Goal: Task Accomplishment & Management: Complete application form

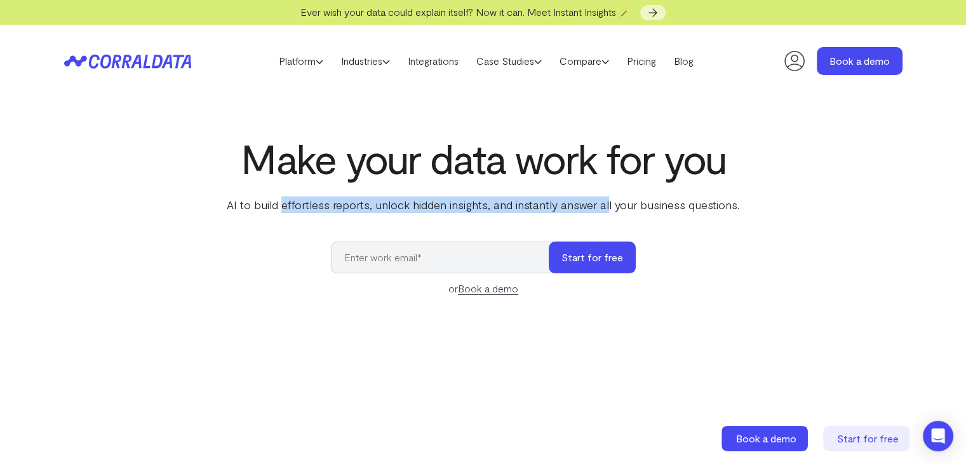
drag, startPoint x: 285, startPoint y: 203, endPoint x: 607, endPoint y: 197, distance: 322.9
click at [607, 197] on p "AI to build effortless reports, unlock hidden insights, and instantly answer al…" at bounding box center [483, 204] width 518 height 17
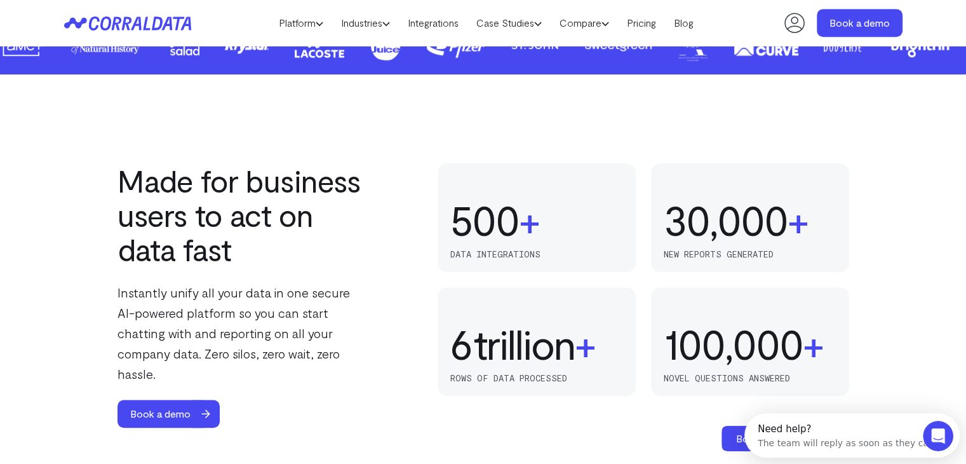
scroll to position [799, 0]
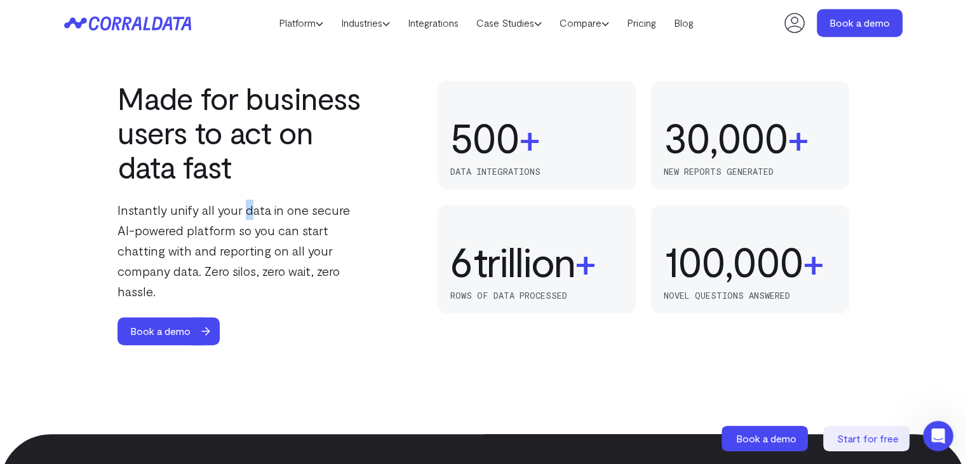
drag, startPoint x: 247, startPoint y: 213, endPoint x: 244, endPoint y: 204, distance: 9.9
click at [244, 204] on p "Instantly unify all your data in one secure AI-powered platform so you can star…" at bounding box center [244, 251] width 252 height 102
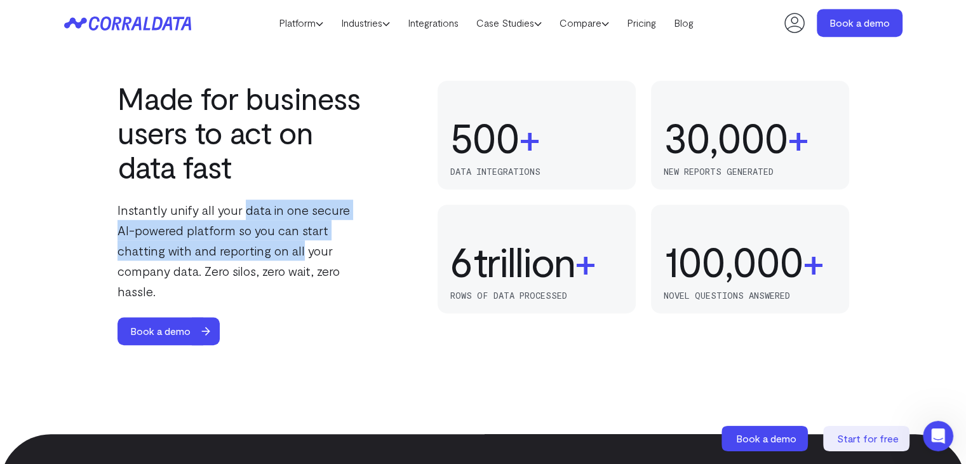
drag, startPoint x: 244, startPoint y: 204, endPoint x: 244, endPoint y: 242, distance: 38.1
click at [244, 242] on p "Instantly unify all your data in one secure AI-powered platform so you can star…" at bounding box center [244, 251] width 252 height 102
drag, startPoint x: 244, startPoint y: 250, endPoint x: 238, endPoint y: 210, distance: 40.4
click at [238, 210] on p "Instantly unify all your data in one secure AI-powered platform so you can star…" at bounding box center [244, 251] width 252 height 102
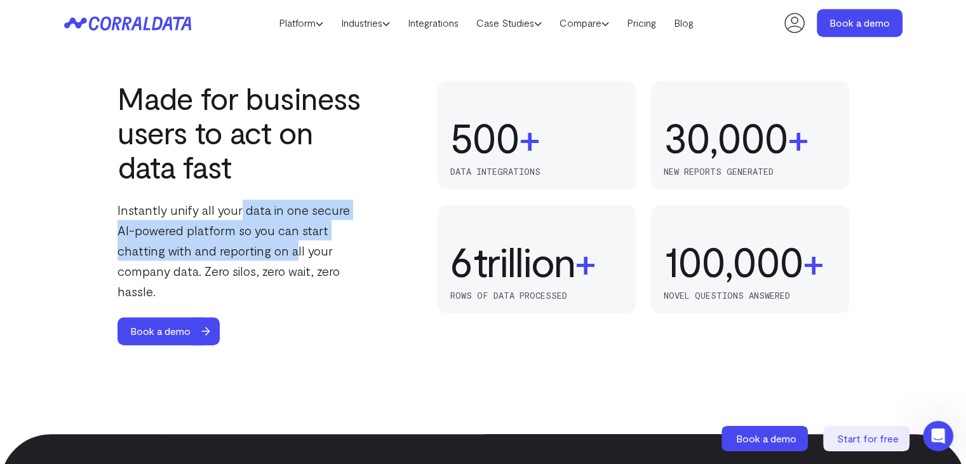
click at [238, 210] on p "Instantly unify all your data in one secure AI-powered platform so you can star…" at bounding box center [244, 251] width 252 height 102
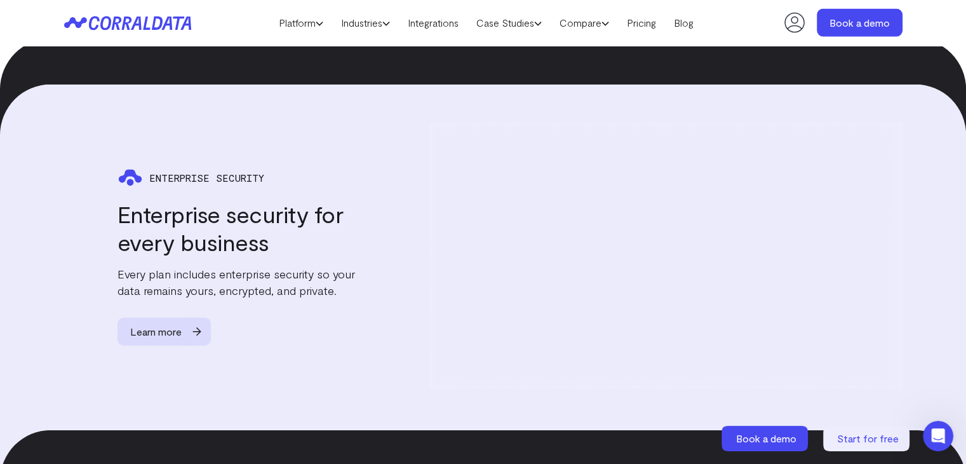
scroll to position [2896, 0]
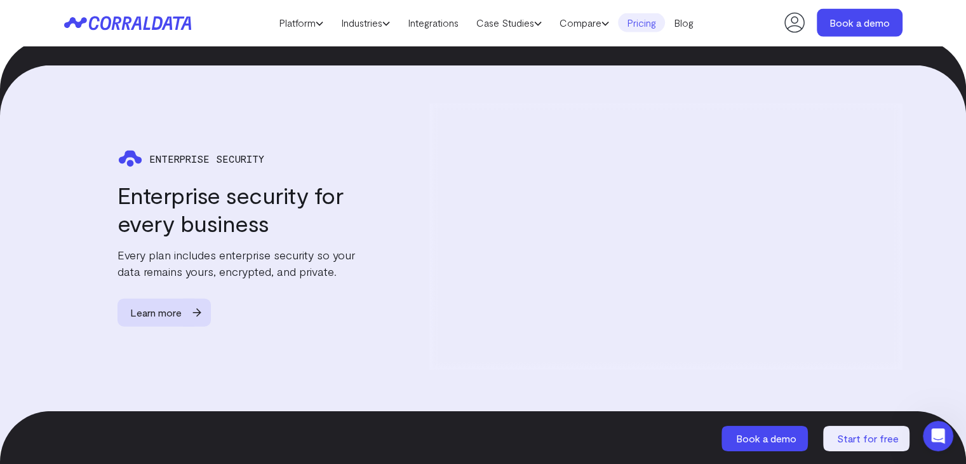
click at [642, 27] on link "Pricing" at bounding box center [641, 22] width 47 height 19
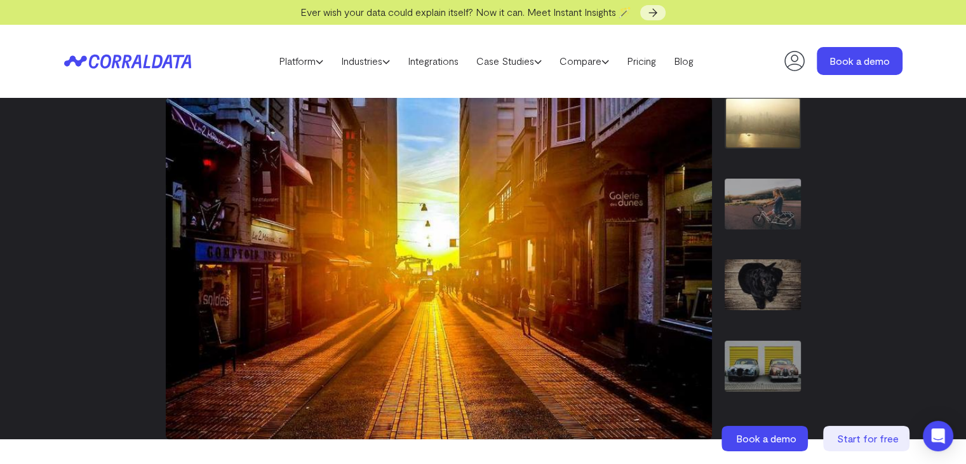
click at [771, 137] on img "1 / 7" at bounding box center [763, 122] width 76 height 51
click at [758, 201] on img "2 / 7" at bounding box center [763, 204] width 76 height 51
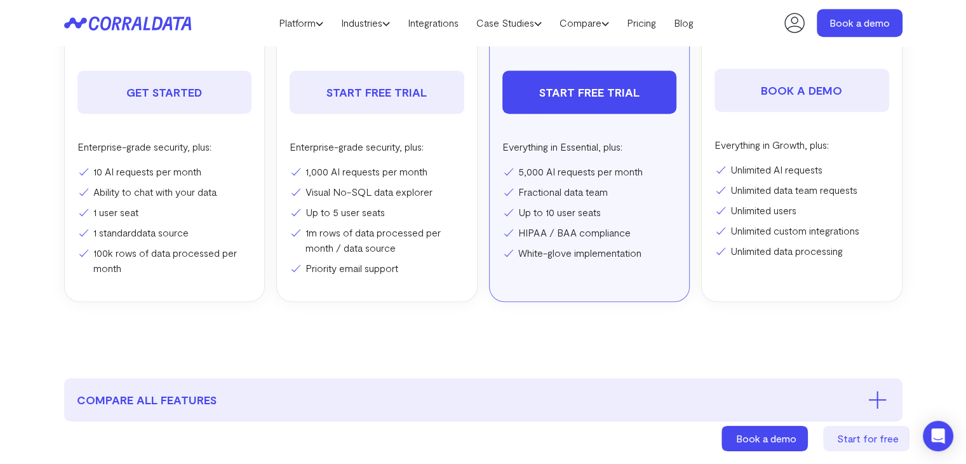
scroll to position [947, 0]
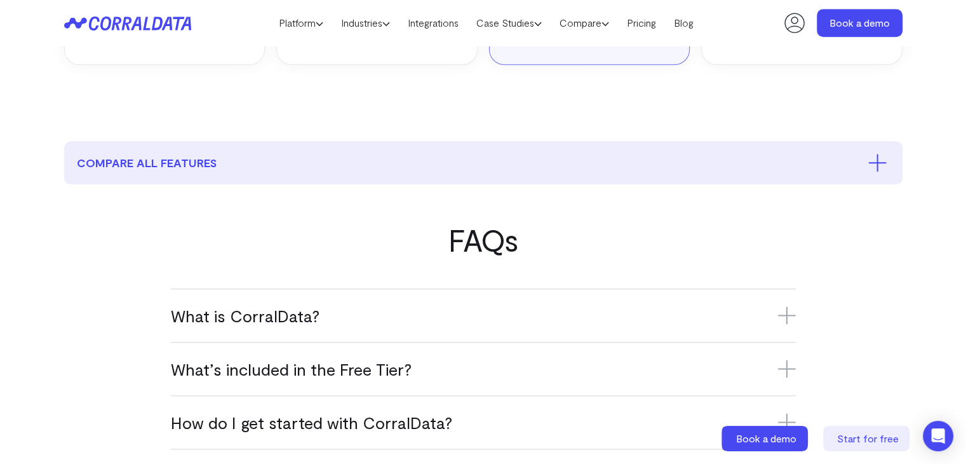
click at [210, 325] on div "What is CorralData? CorralData is an AI-powered data platform that connects ove…" at bounding box center [483, 314] width 625 height 53
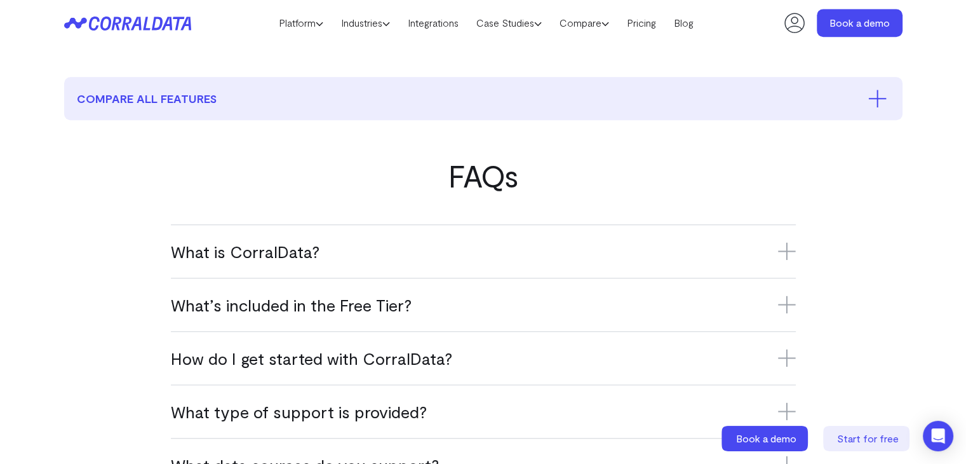
scroll to position [1074, 0]
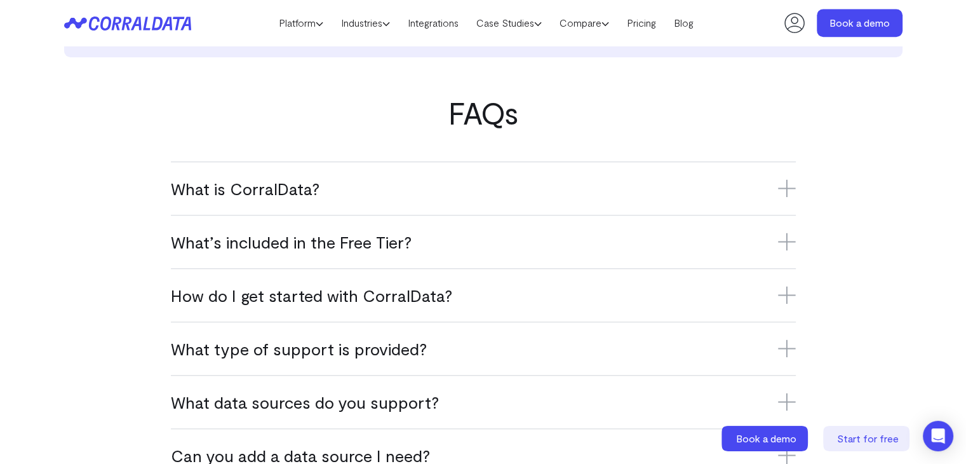
click at [792, 191] on icon at bounding box center [787, 188] width 18 height 18
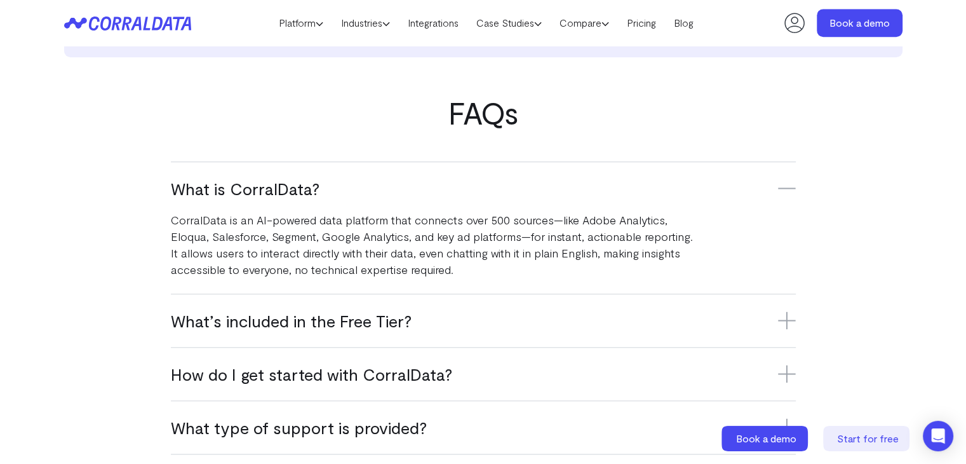
scroll to position [1138, 0]
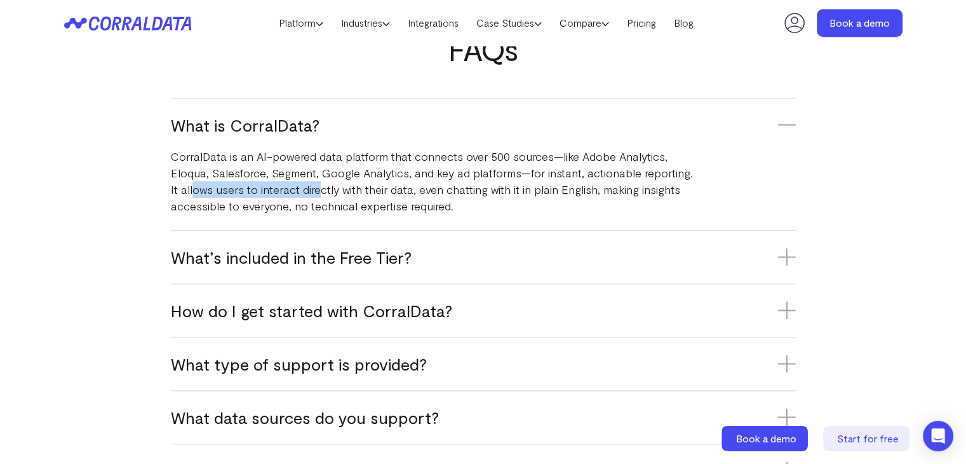
drag, startPoint x: 193, startPoint y: 190, endPoint x: 317, endPoint y: 186, distance: 124.0
click at [317, 186] on p "CorralData is an AI-powered data platform that connects over 500 sources—like A…" at bounding box center [433, 181] width 524 height 66
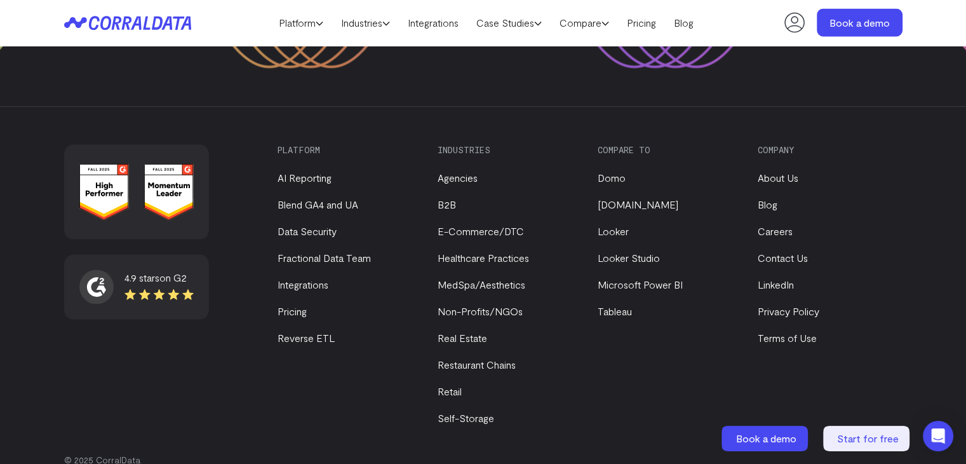
scroll to position [2447, 0]
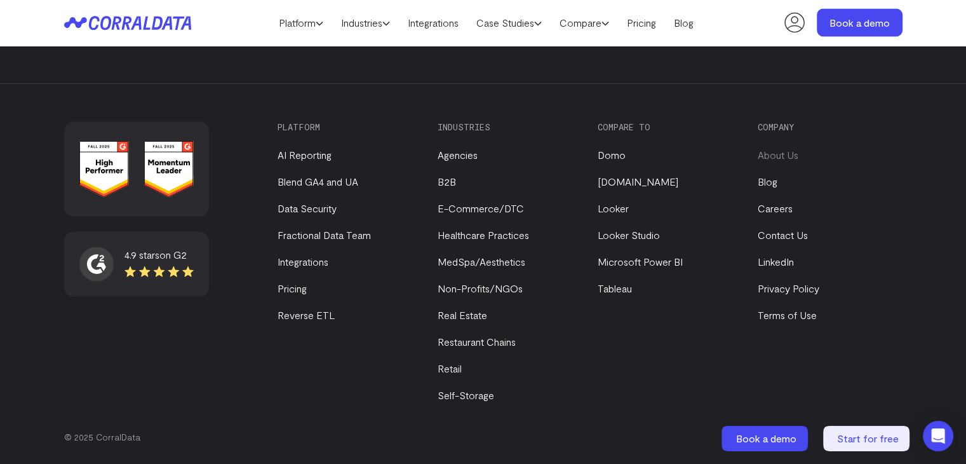
click at [769, 156] on link "About Us" at bounding box center [778, 155] width 41 height 12
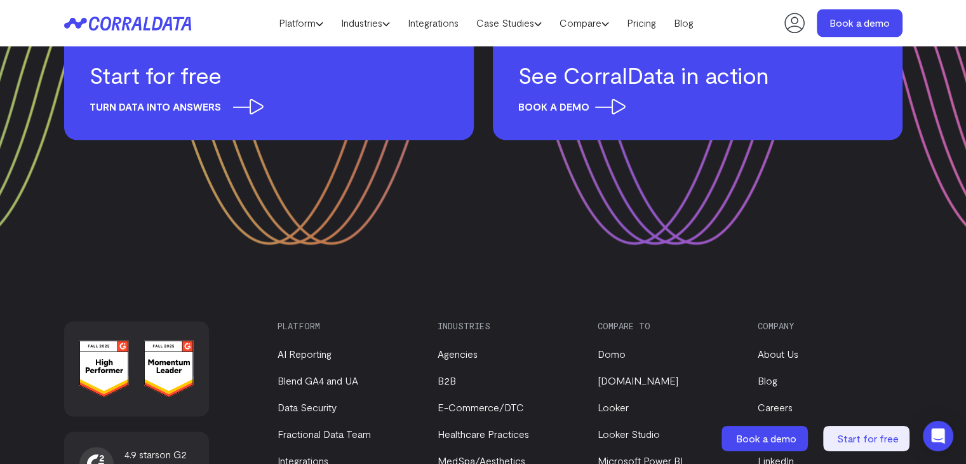
scroll to position [1813, 0]
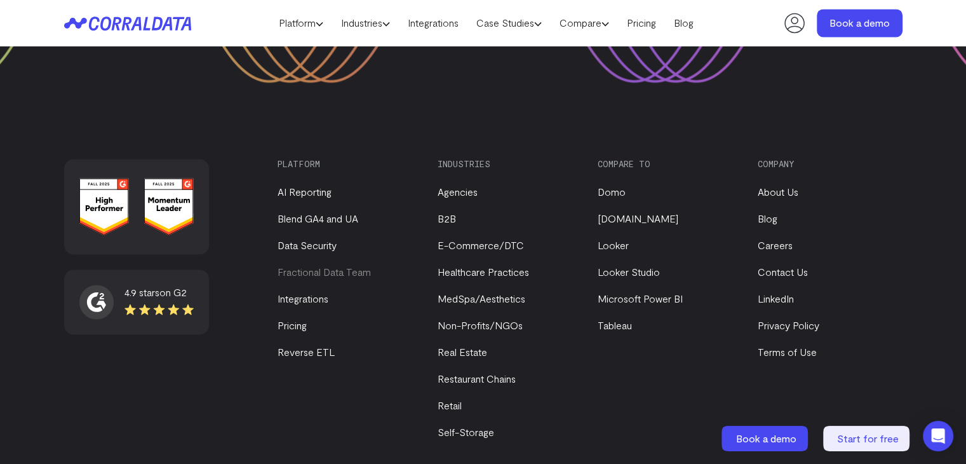
click at [338, 266] on link "Fractional Data Team" at bounding box center [324, 272] width 93 height 12
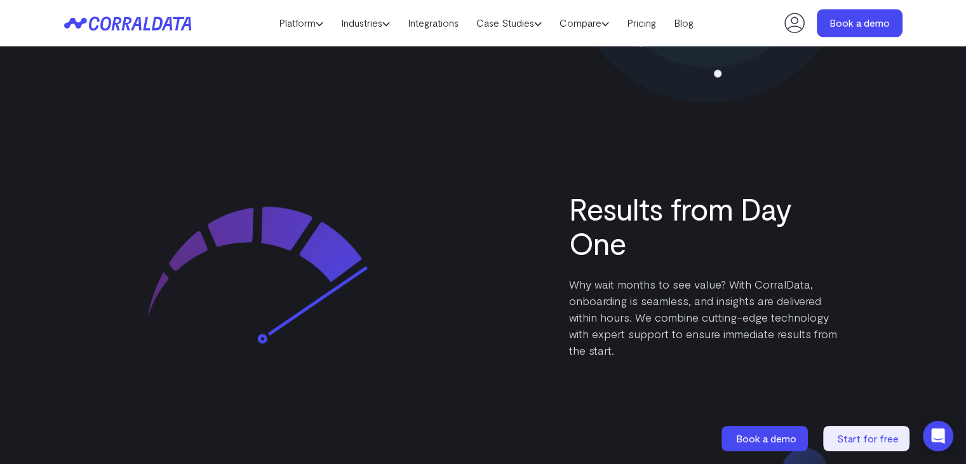
scroll to position [1625, 0]
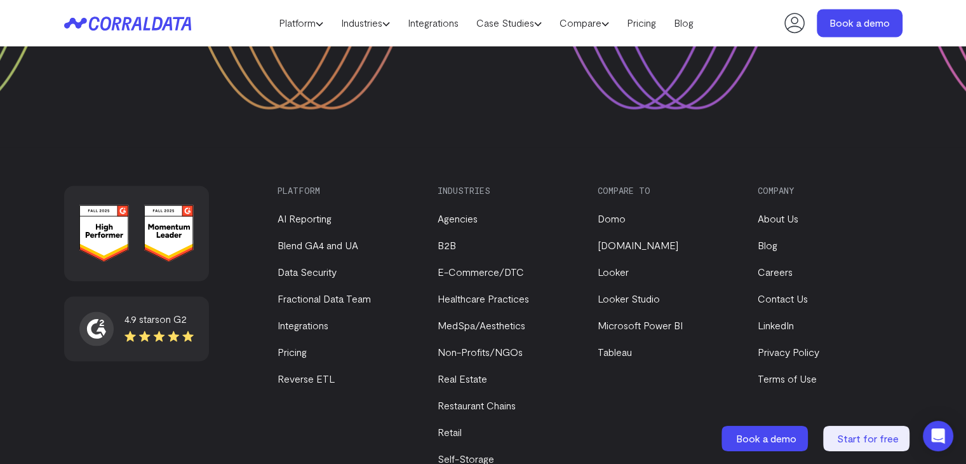
scroll to position [1813, 0]
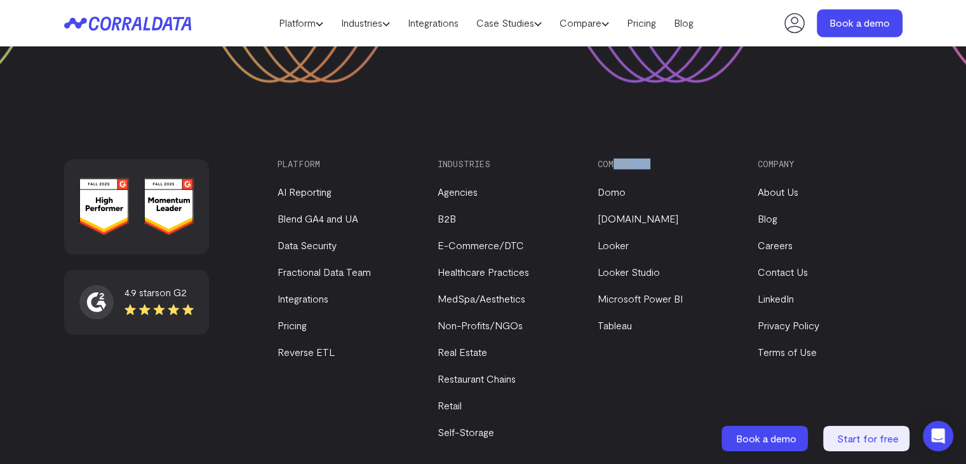
drag, startPoint x: 613, startPoint y: 125, endPoint x: 673, endPoint y: 121, distance: 60.5
click at [673, 159] on h3 "Compare to" at bounding box center [667, 164] width 139 height 10
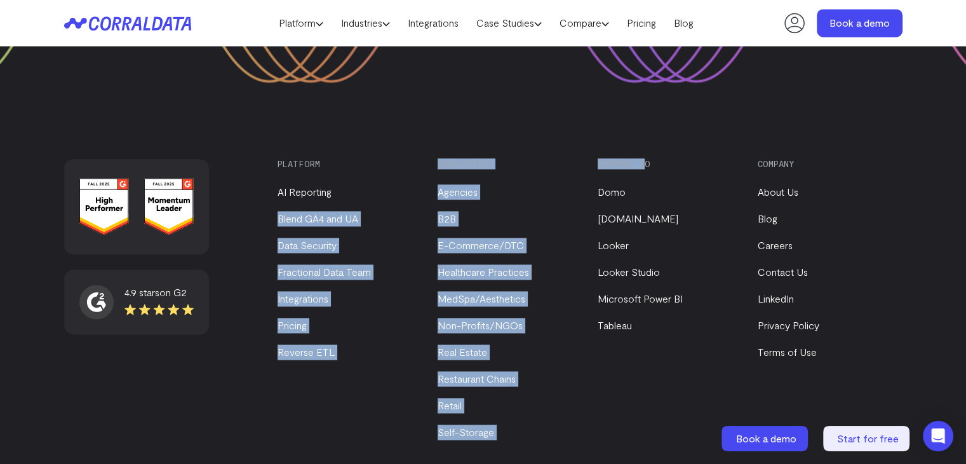
drag, startPoint x: 633, startPoint y: 129, endPoint x: 424, endPoint y: 131, distance: 208.4
click at [424, 159] on div "Platform AI Reporting Blend GA4 and UA Data Security Fractional Data Team Integ…" at bounding box center [590, 299] width 625 height 281
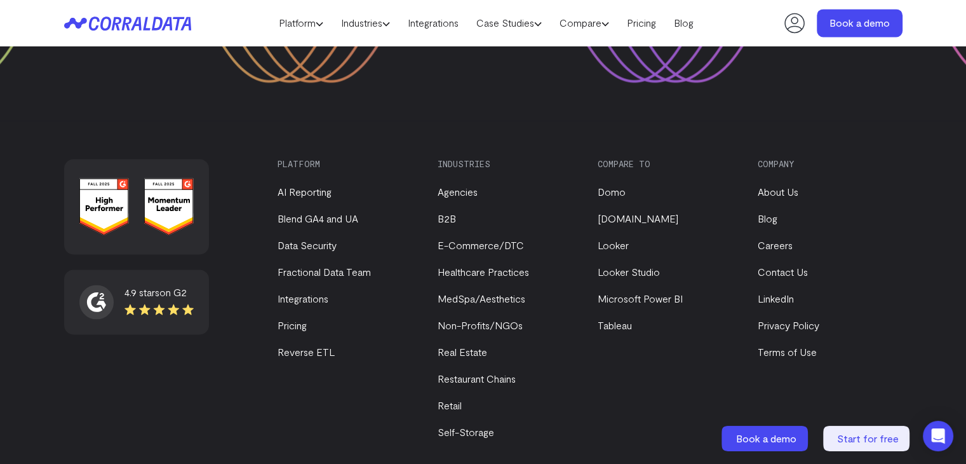
click at [267, 159] on div "4.9 stars on G2 Platform AI Reporting Blend GA4 and UA Data Security Fractional…" at bounding box center [483, 330] width 839 height 343
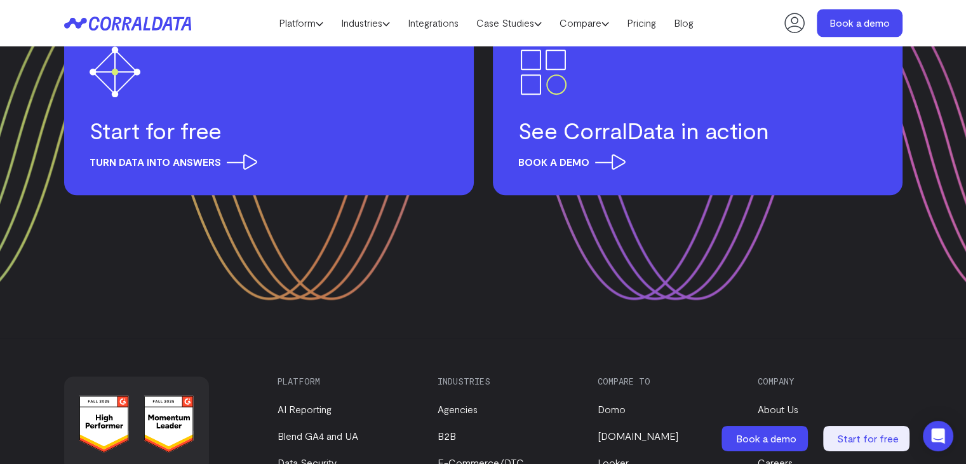
scroll to position [1305, 0]
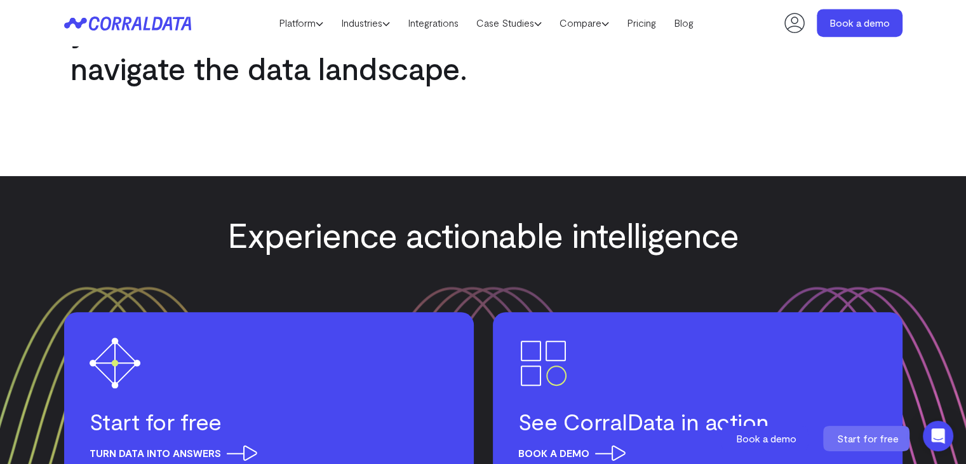
click at [862, 426] on icon at bounding box center [866, 438] width 86 height 25
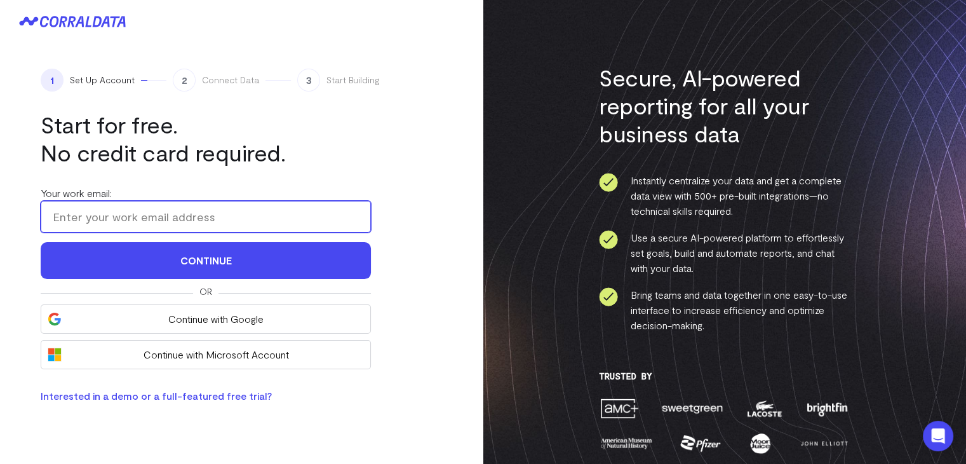
click at [188, 205] on input "Your work email:" at bounding box center [206, 217] width 330 height 32
type input "mendel@danielsontrading.com"
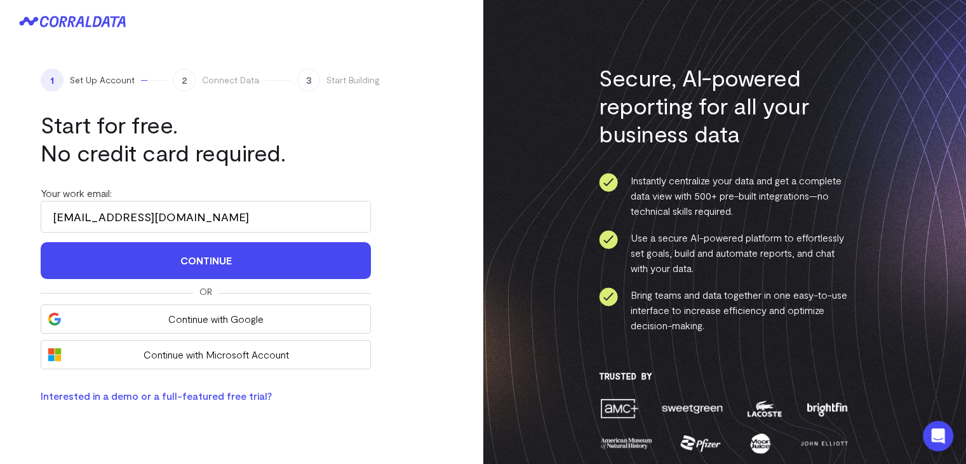
click at [182, 241] on form "Your work email: mendel@danielsontrading.com Continue" at bounding box center [206, 232] width 330 height 93
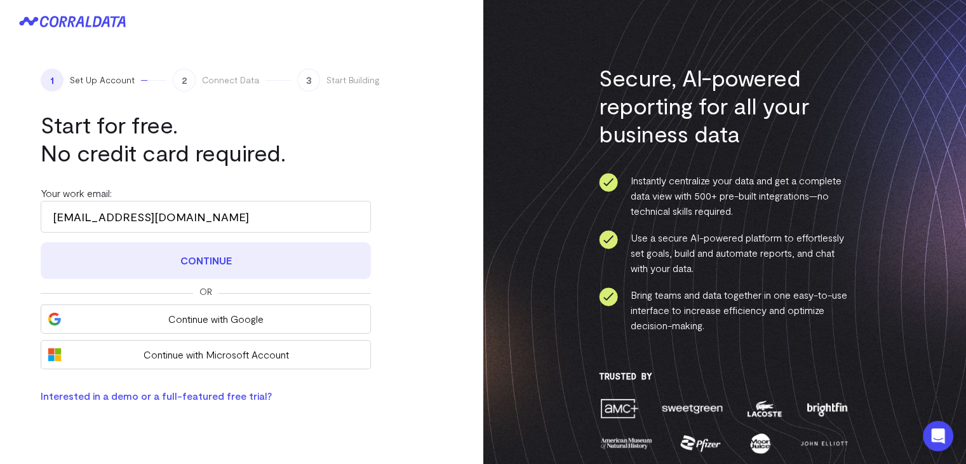
click at [178, 254] on button "Continue" at bounding box center [206, 260] width 330 height 37
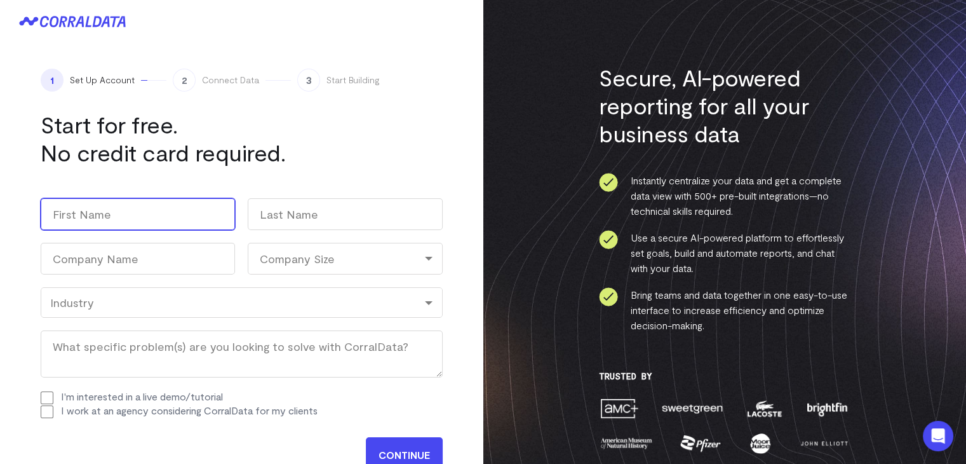
click at [178, 207] on input "First" at bounding box center [138, 214] width 194 height 32
type input "Mendel"
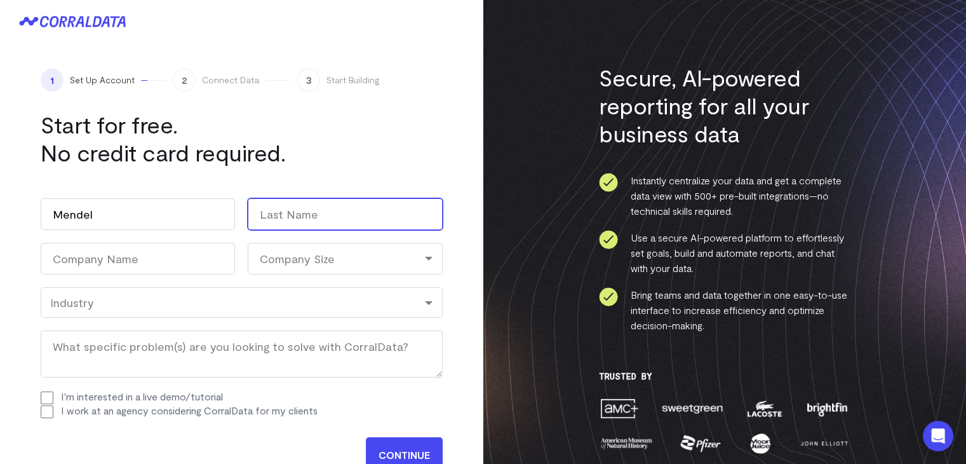
type input "Deitsch"
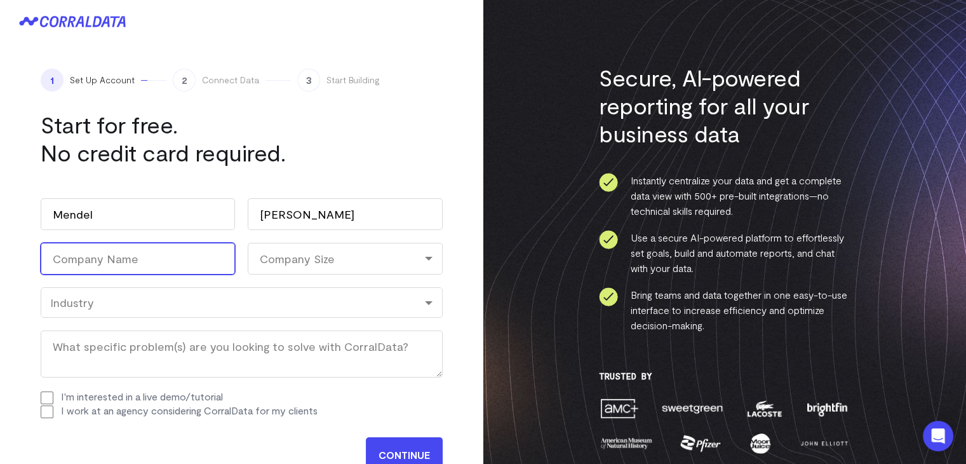
type input "Bonnie and Pop"
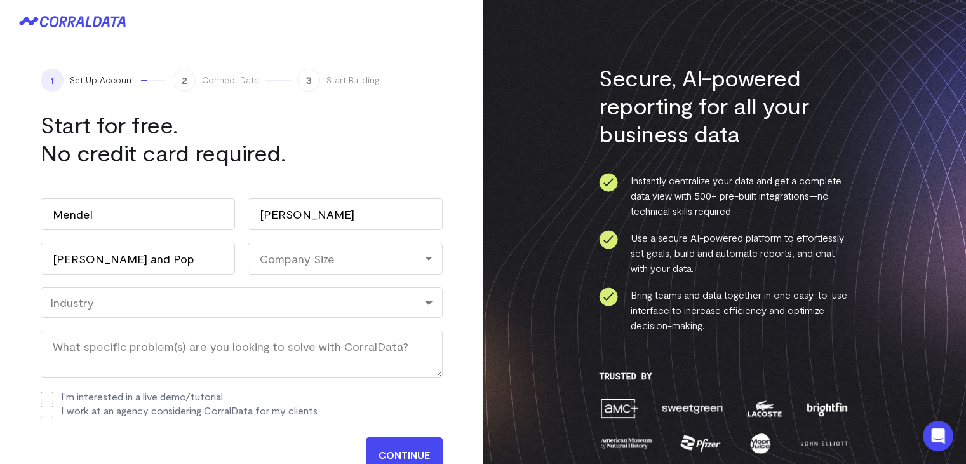
click at [310, 263] on div "Company Size" at bounding box center [345, 259] width 194 height 32
click at [302, 330] on li "11-100" at bounding box center [345, 340] width 194 height 26
select select "11-100"
click at [191, 311] on div "Industry" at bounding box center [242, 302] width 402 height 30
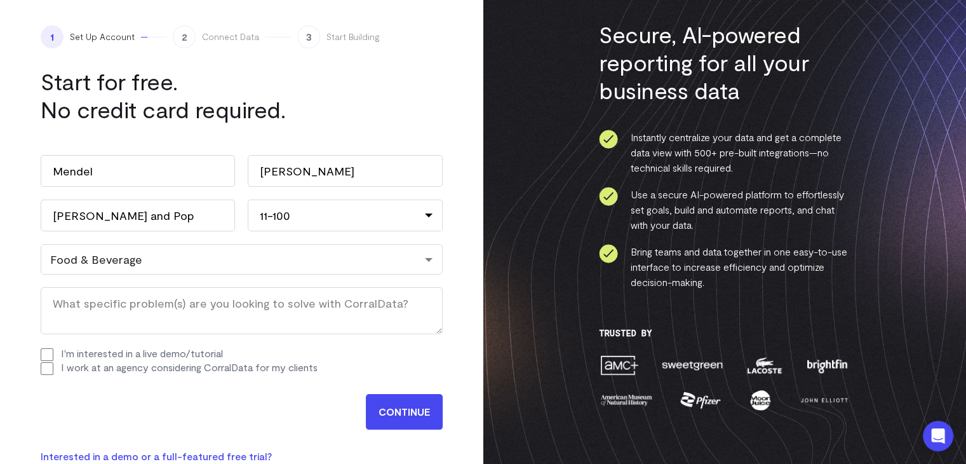
scroll to position [64, 0]
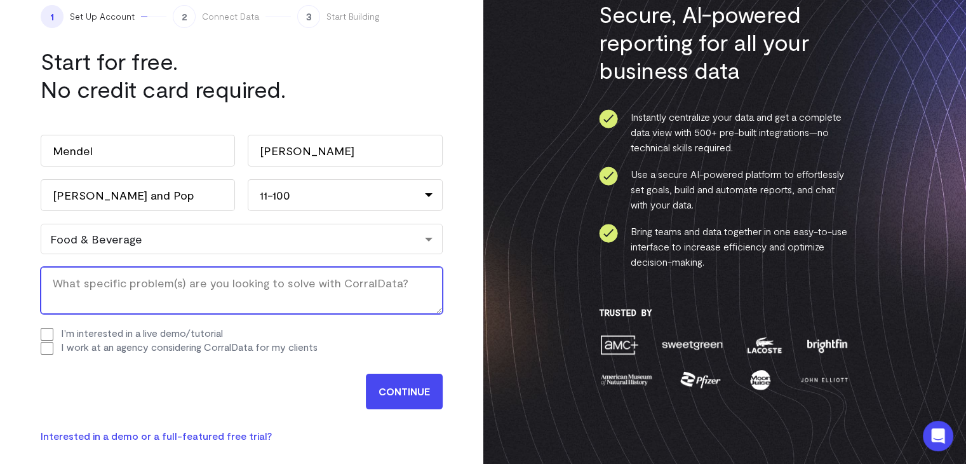
click at [135, 294] on textarea "What specific problem(s) are you looking to solve with CorralData? (Required)" at bounding box center [242, 290] width 402 height 47
click at [88, 280] on textarea "Foreasting sales" at bounding box center [242, 290] width 402 height 47
click at [173, 287] on textarea "Forecasting sales" at bounding box center [242, 290] width 402 height 47
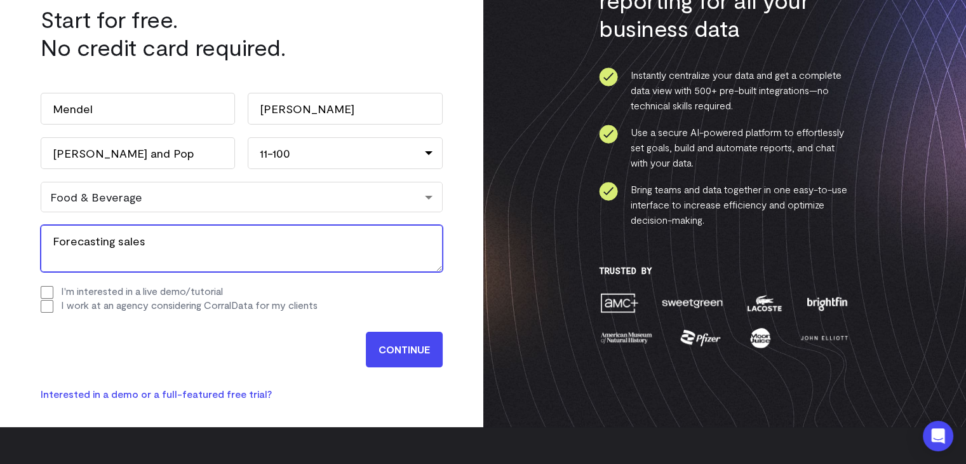
scroll to position [127, 0]
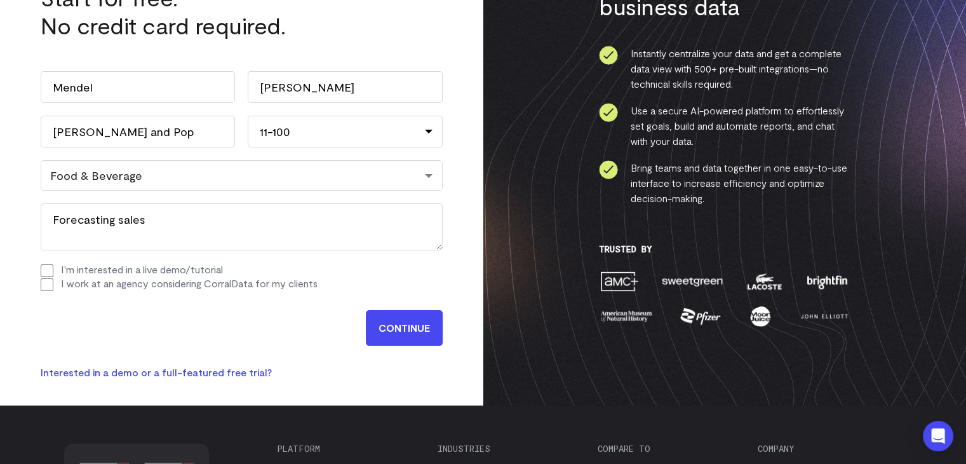
click at [384, 327] on input "CONTINUE" at bounding box center [404, 328] width 77 height 36
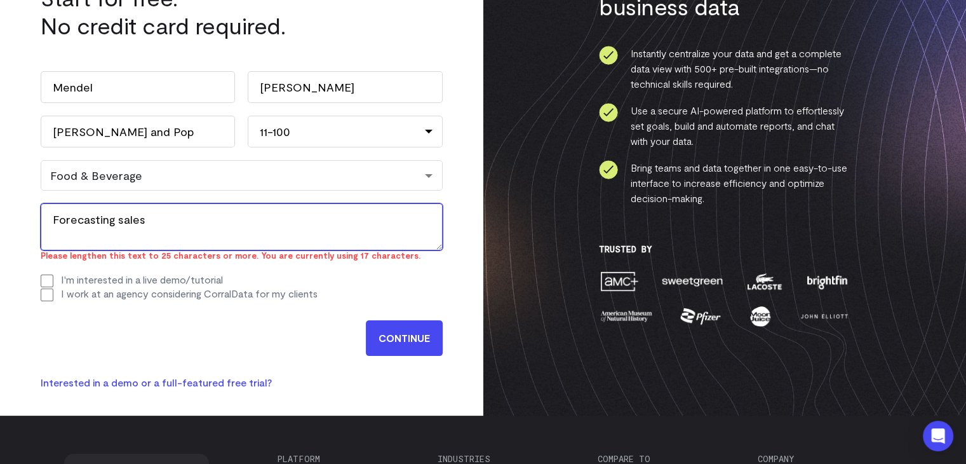
click at [304, 211] on textarea "Forecasting sales" at bounding box center [242, 226] width 402 height 47
click at [53, 221] on textarea "Forecasting sales" at bounding box center [242, 226] width 402 height 47
click at [102, 212] on textarea "Forecasting sales" at bounding box center [242, 226] width 402 height 47
drag, startPoint x: 160, startPoint y: 224, endPoint x: 36, endPoint y: 235, distance: 124.4
click at [36, 235] on div "1 Set Up Account 2 Connect Data 3 Start Building Start for free. No credit card…" at bounding box center [242, 165] width 484 height 499
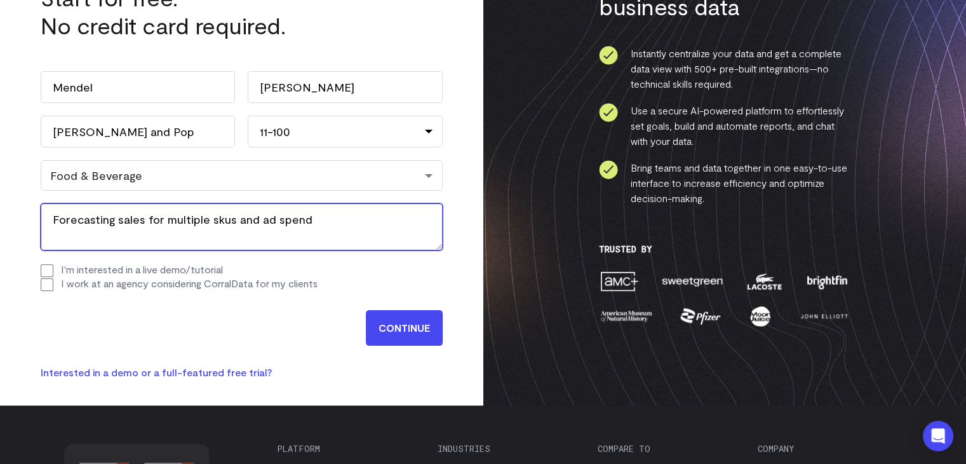
type textarea "Forecasting sales for multiple skus and ad spend"
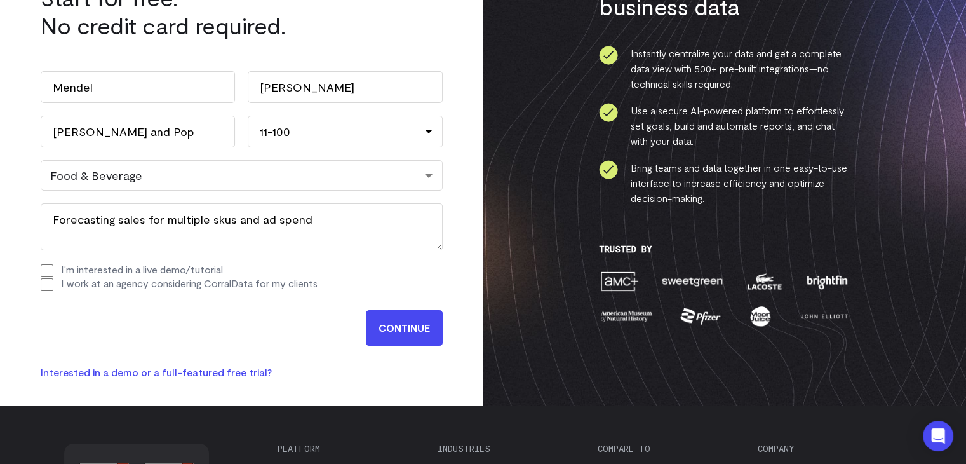
click at [384, 325] on input "CONTINUE" at bounding box center [404, 328] width 77 height 36
